Goal: Find specific fact: Find specific fact

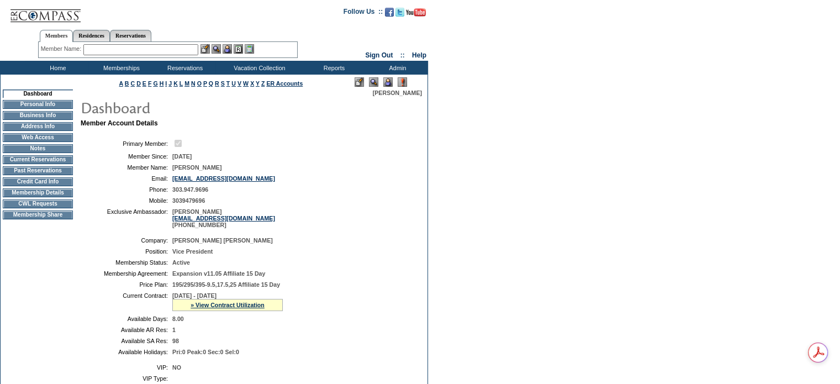
click at [46, 186] on td "Credit Card Info" at bounding box center [38, 181] width 70 height 9
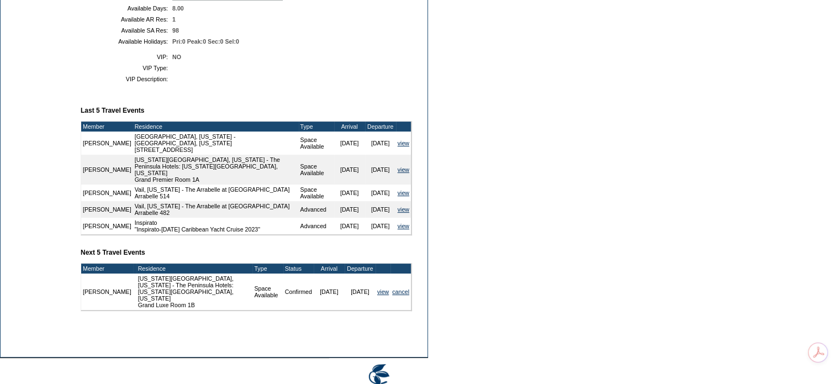
scroll to position [309, 0]
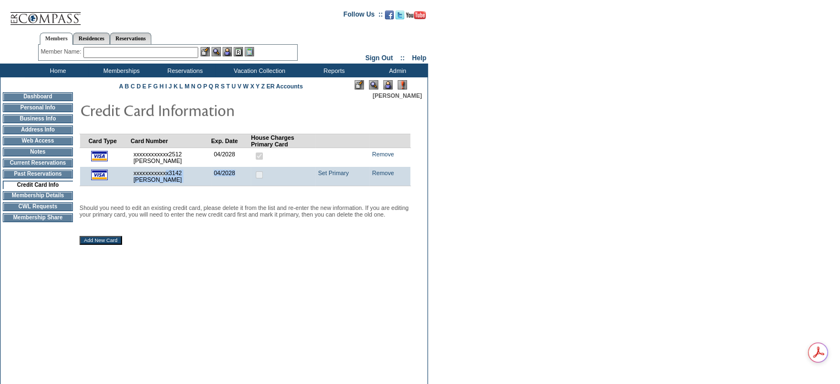
drag, startPoint x: 172, startPoint y: 175, endPoint x: 243, endPoint y: 178, distance: 71.3
click at [243, 178] on tr "xxxxxxxxxxxx3142 [PERSON_NAME] 3FF4FA9EF237A0FFE0631D588D0A47A1 04/2028 Set Pri…" at bounding box center [245, 176] width 331 height 19
copy tr "x3142 [PERSON_NAME] 3FF4FA9EF237A0FFE0631D588D0A47A1 04/2028"
click at [285, 273] on div "Card Type Card Number Exp. Date House Charges Primary Card xxxxxxxxxxxx2512 [PE…" at bounding box center [251, 264] width 343 height 331
